Goal: Check status: Check status

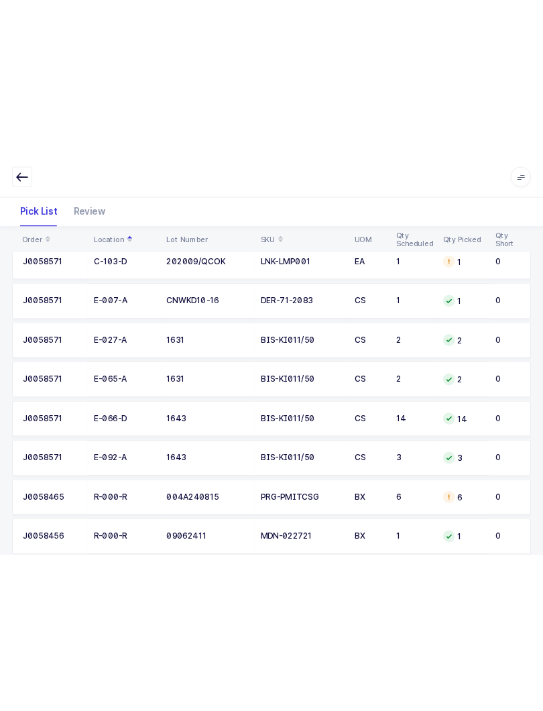
scroll to position [309, 0]
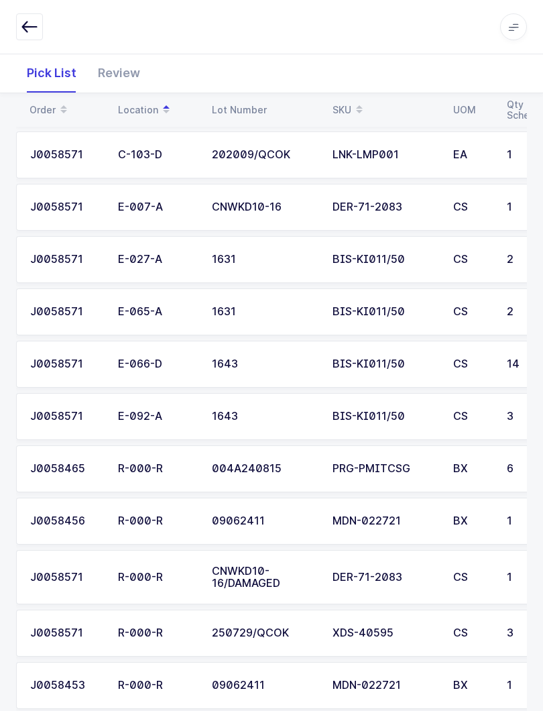
click at [507, 34] on span at bounding box center [513, 26] width 27 height 27
click at [513, 29] on icon at bounding box center [513, 26] width 11 height 11
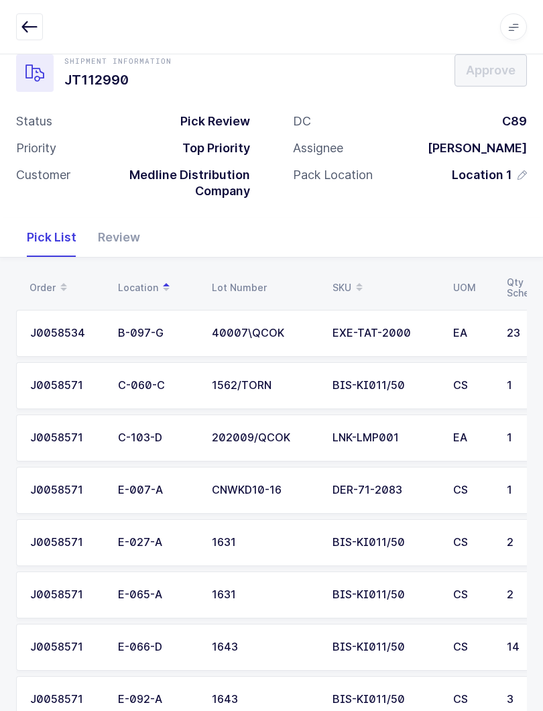
scroll to position [0, 0]
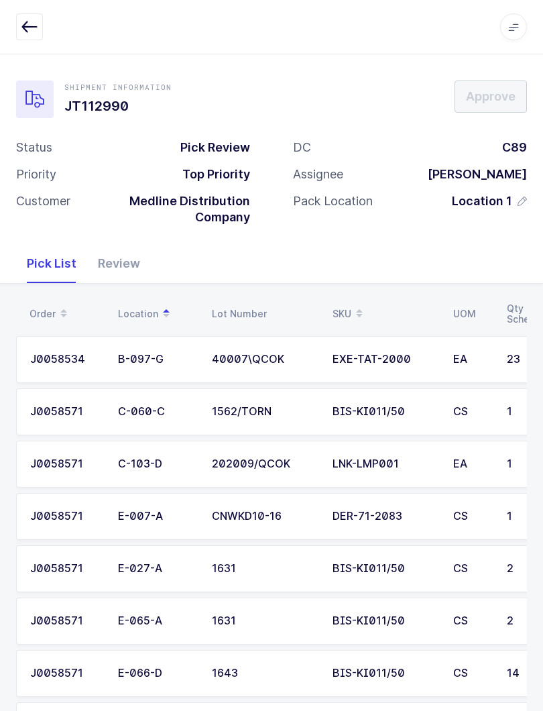
click at [515, 19] on span at bounding box center [513, 26] width 27 height 27
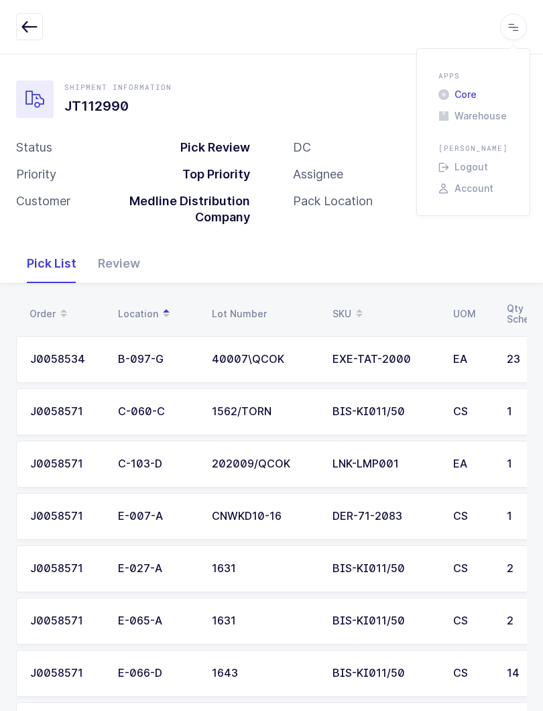
click at [471, 89] on li "Core" at bounding box center [473, 94] width 80 height 11
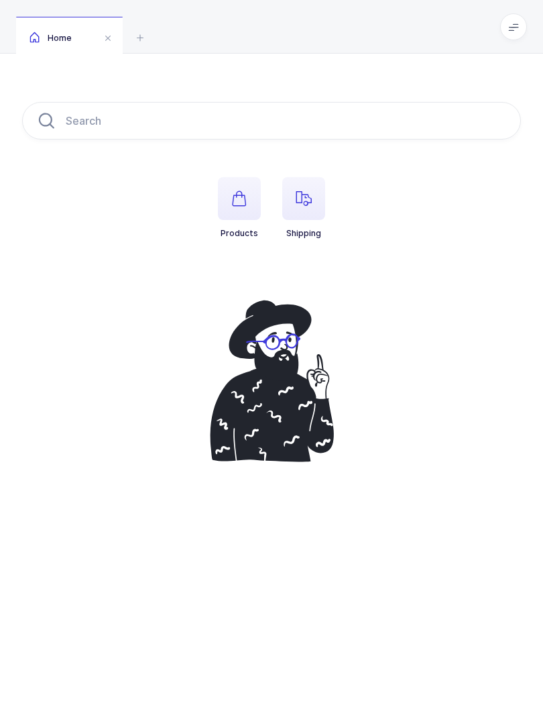
click at [321, 205] on span "button" at bounding box center [303, 198] width 43 height 43
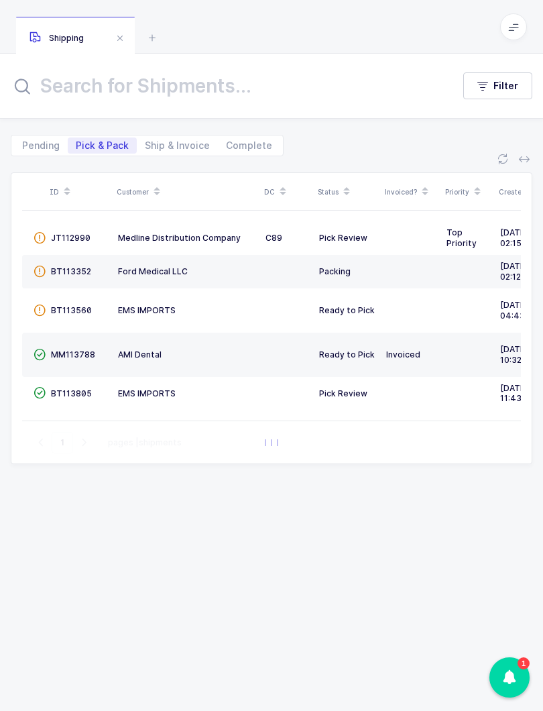
click at [84, 242] on link "JT112990" at bounding box center [71, 238] width 40 height 11
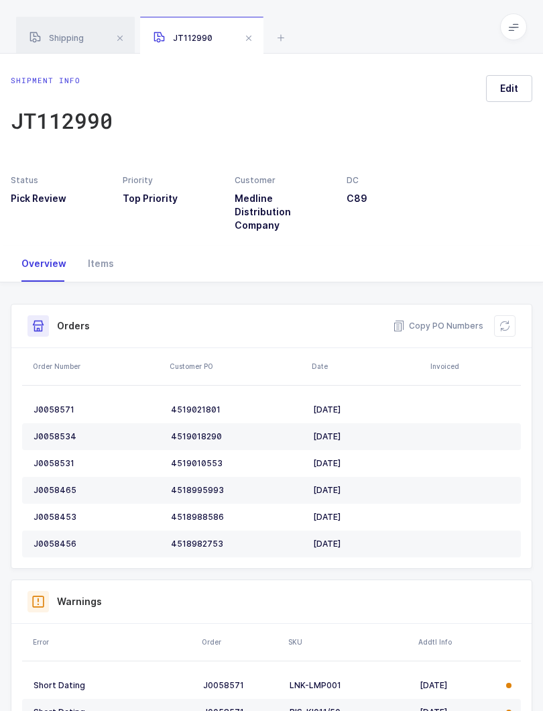
click at [105, 252] on div "Items" at bounding box center [101, 263] width 48 height 36
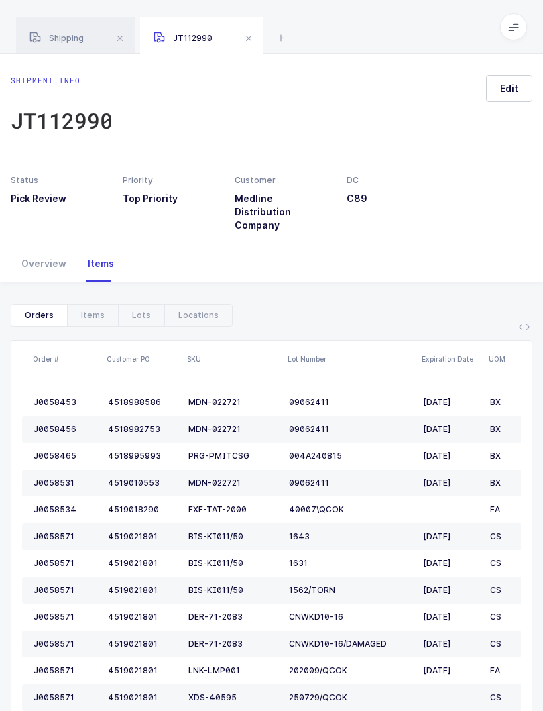
click at [97, 306] on div "Items" at bounding box center [92, 314] width 51 height 21
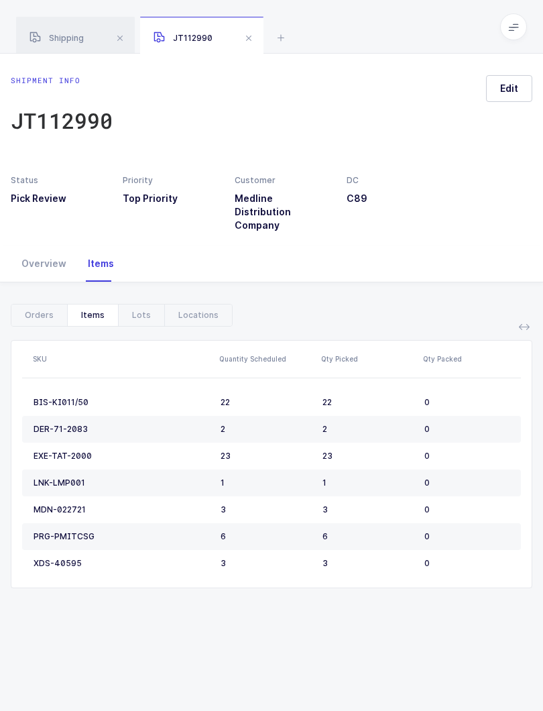
click at [509, 27] on icon at bounding box center [513, 26] width 11 height 11
click at [497, 119] on li "Warehouse" at bounding box center [473, 116] width 80 height 11
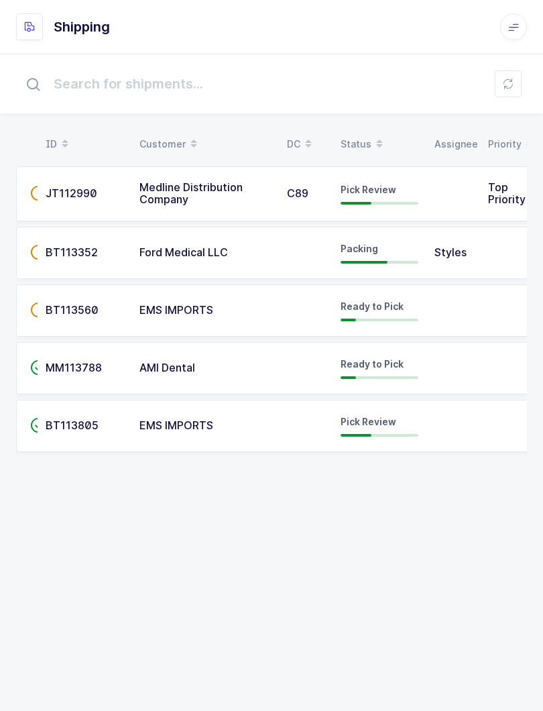
click at [86, 190] on span "JT112990" at bounding box center [72, 192] width 52 height 13
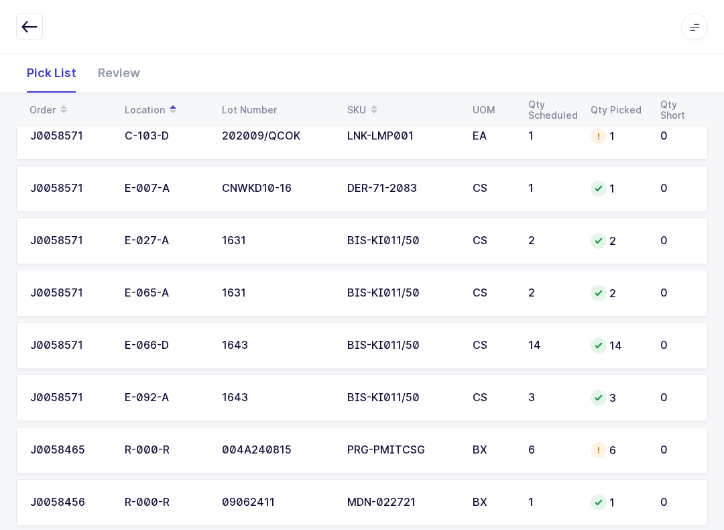
scroll to position [341, 0]
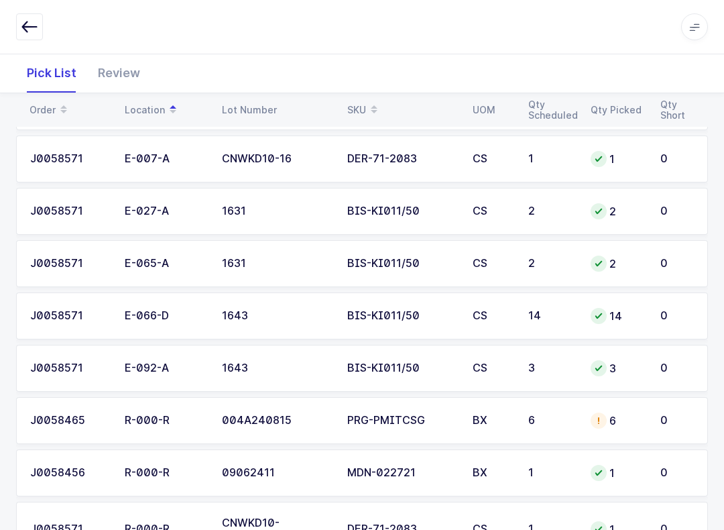
click at [372, 104] on icon at bounding box center [374, 105] width 7 height 7
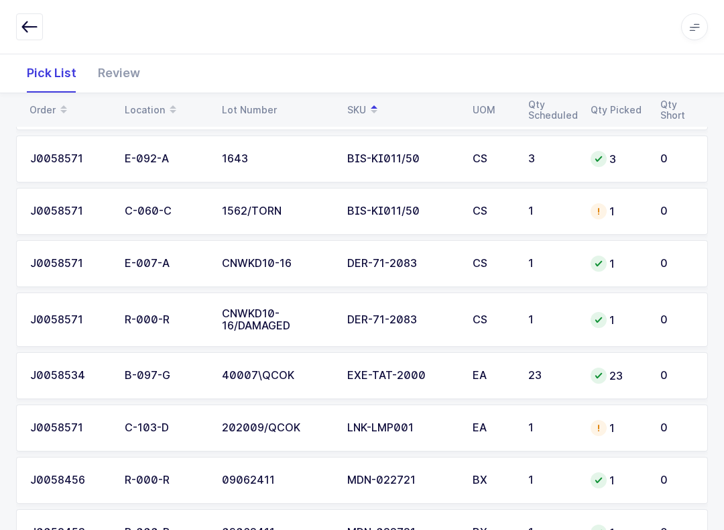
click at [132, 72] on div "Review" at bounding box center [119, 73] width 64 height 39
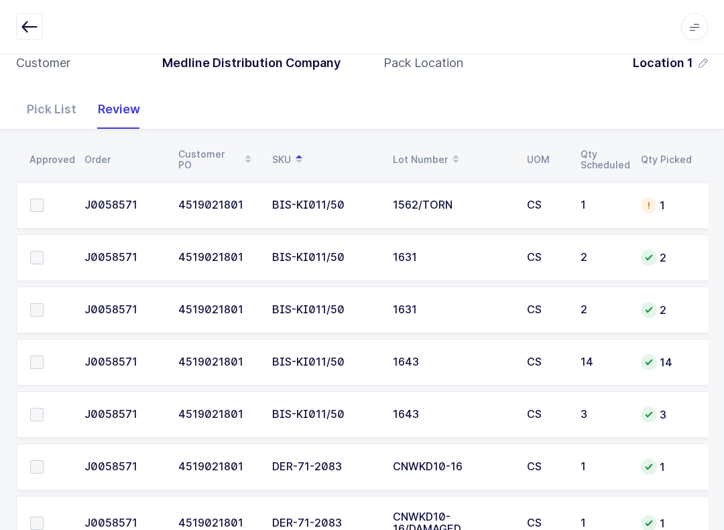
scroll to position [141, 0]
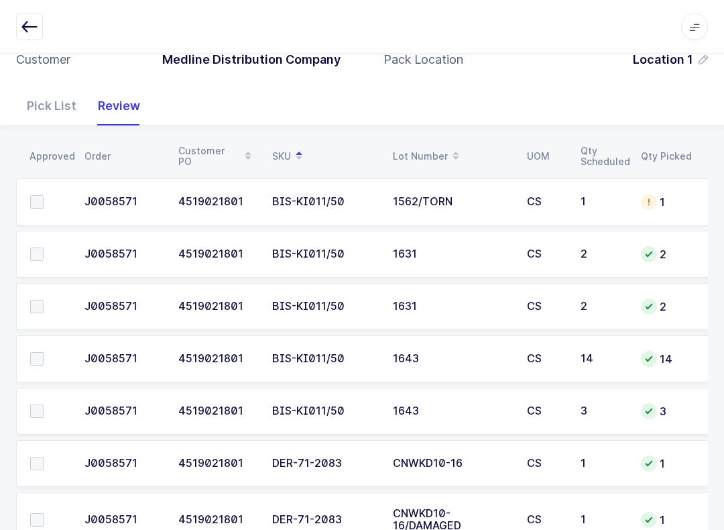
click at [44, 405] on label at bounding box center [49, 411] width 38 height 13
click at [44, 405] on input "checkbox" at bounding box center [44, 405] width 0 height 0
click at [36, 361] on span at bounding box center [36, 358] width 13 height 13
click at [44, 352] on input "checkbox" at bounding box center [44, 352] width 0 height 0
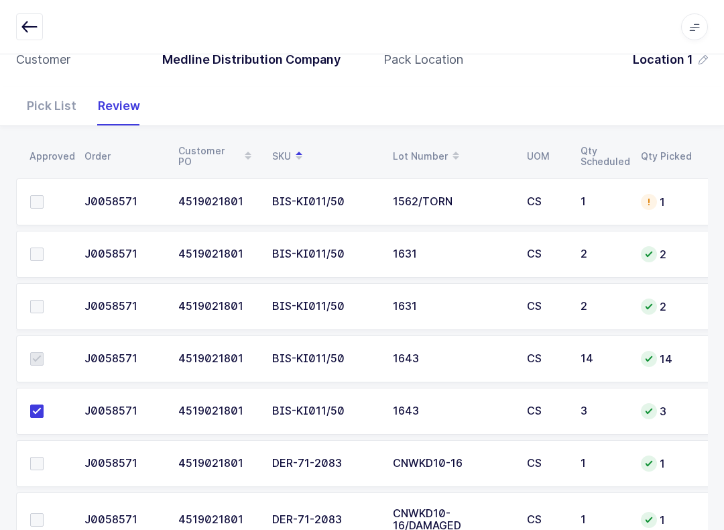
click at [42, 304] on span at bounding box center [36, 306] width 13 height 13
click at [44, 300] on input "checkbox" at bounding box center [44, 300] width 0 height 0
click at [38, 257] on span at bounding box center [36, 253] width 13 height 13
click at [44, 247] on input "checkbox" at bounding box center [44, 247] width 0 height 0
click at [46, 197] on label at bounding box center [49, 201] width 38 height 13
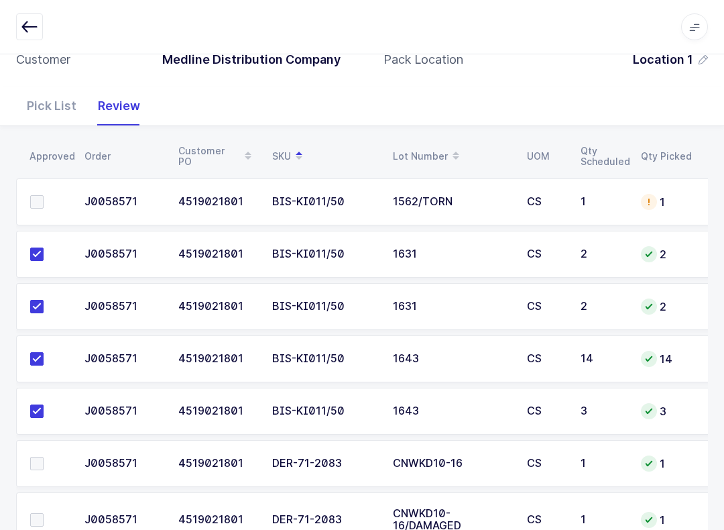
click at [44, 195] on input "checkbox" at bounding box center [44, 195] width 0 height 0
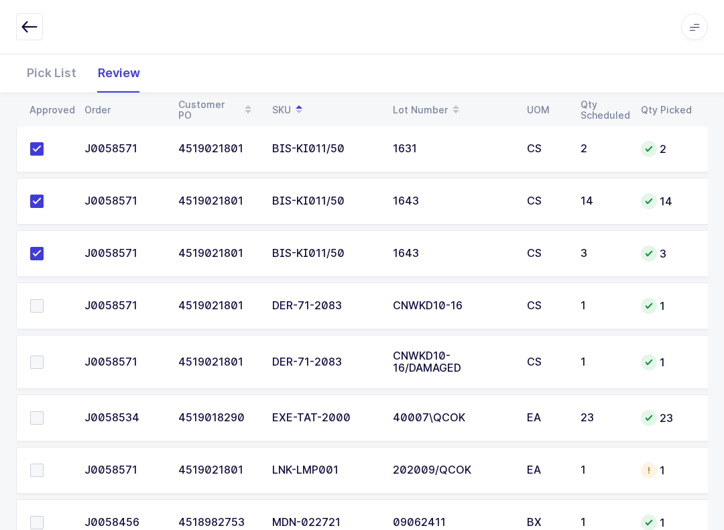
scroll to position [301, 0]
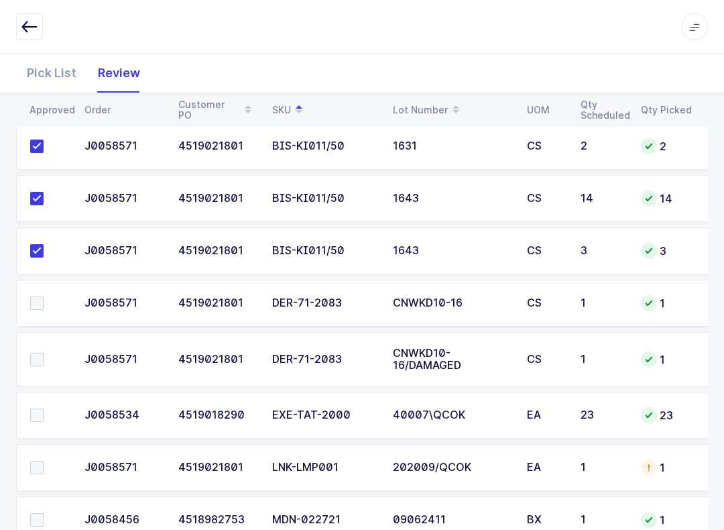
click at [36, 300] on span at bounding box center [36, 303] width 13 height 13
click at [44, 297] on input "checkbox" at bounding box center [44, 297] width 0 height 0
click at [36, 361] on span at bounding box center [36, 359] width 13 height 13
click at [44, 353] on input "checkbox" at bounding box center [44, 353] width 0 height 0
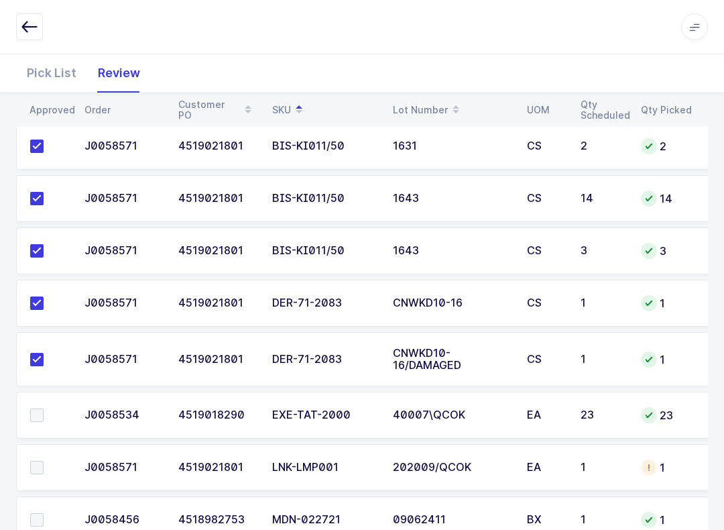
click at [48, 461] on label at bounding box center [49, 467] width 38 height 13
click at [44, 461] on input "checkbox" at bounding box center [44, 461] width 0 height 0
click at [49, 417] on label at bounding box center [49, 414] width 38 height 13
click at [44, 408] on input "checkbox" at bounding box center [44, 408] width 0 height 0
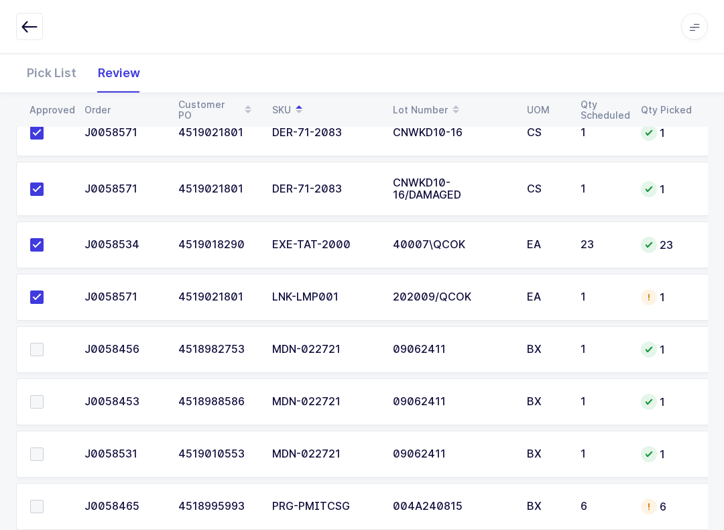
scroll to position [554, 0]
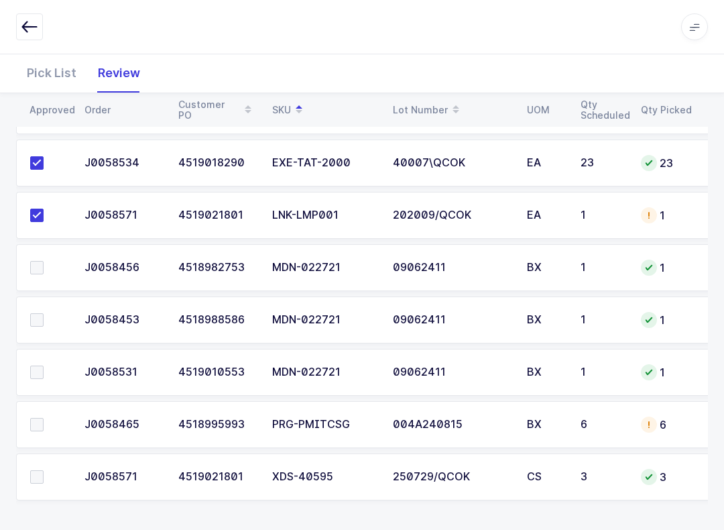
click at [42, 475] on span at bounding box center [36, 476] width 13 height 13
click at [44, 470] on input "checkbox" at bounding box center [44, 470] width 0 height 0
click at [49, 318] on label at bounding box center [49, 319] width 38 height 13
click at [44, 313] on input "checkbox" at bounding box center [44, 313] width 0 height 0
click at [40, 270] on span at bounding box center [36, 267] width 13 height 13
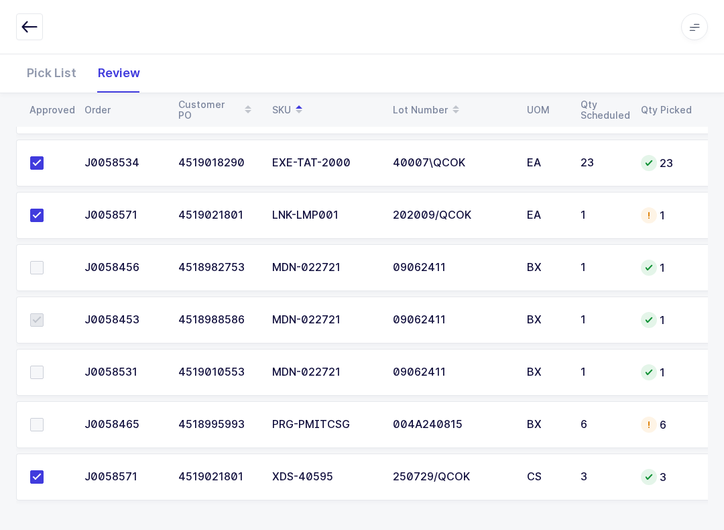
click at [44, 261] on input "checkbox" at bounding box center [44, 261] width 0 height 0
click at [36, 365] on span at bounding box center [36, 371] width 13 height 13
click at [44, 365] on input "checkbox" at bounding box center [44, 365] width 0 height 0
click at [47, 426] on label at bounding box center [49, 424] width 38 height 13
click at [44, 418] on input "checkbox" at bounding box center [44, 418] width 0 height 0
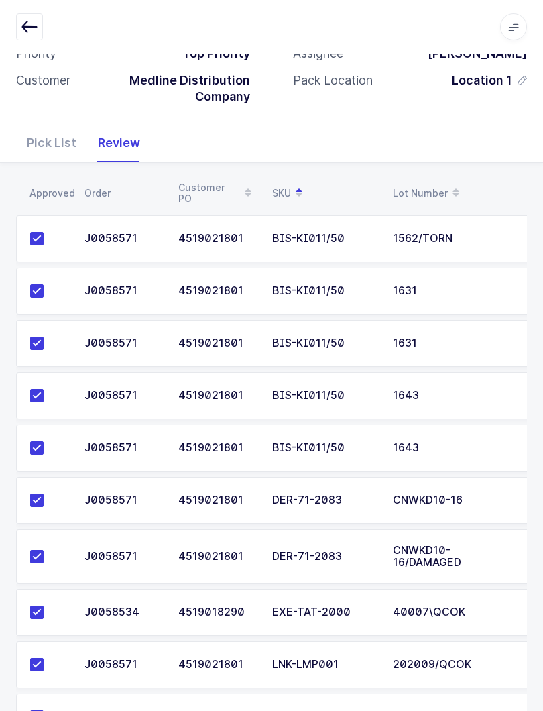
scroll to position [166, 0]
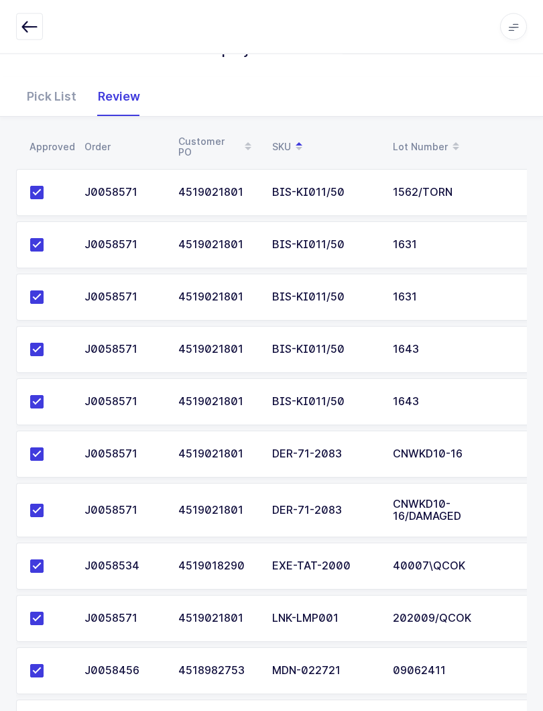
click at [286, 543] on td "EXE-TAT-2000" at bounding box center [324, 566] width 121 height 47
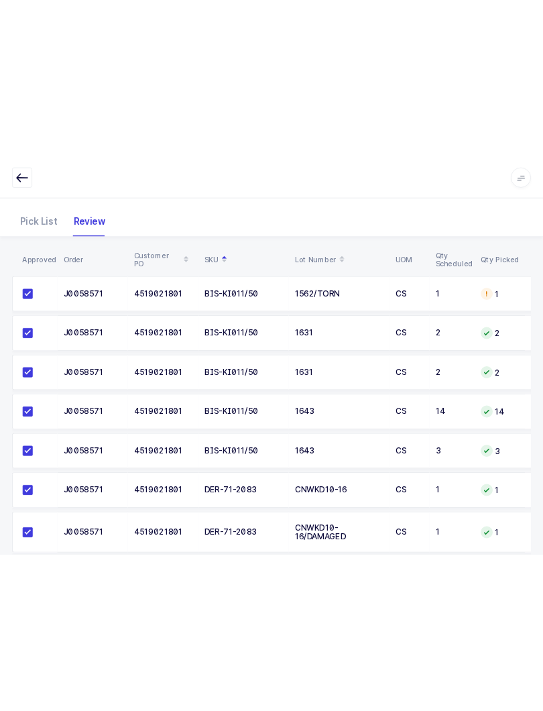
scroll to position [161, 0]
